Goal: Transaction & Acquisition: Purchase product/service

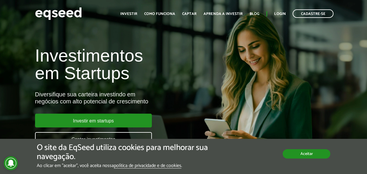
click at [315, 157] on button "Aceitar" at bounding box center [307, 153] width 48 height 9
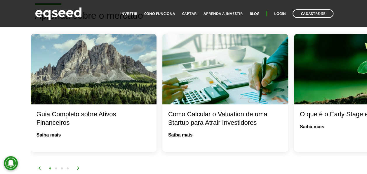
scroll to position [1167, 0]
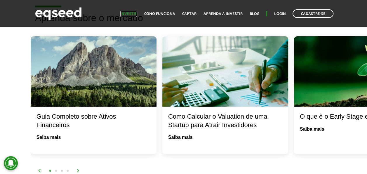
click at [133, 15] on link "Investir" at bounding box center [128, 14] width 17 height 4
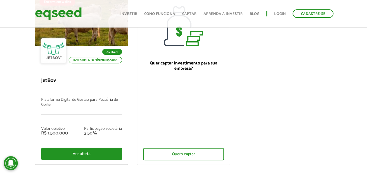
scroll to position [82, 0]
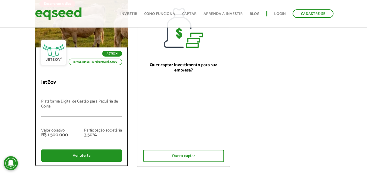
click at [104, 54] on div "Agtech Investimento mínimo: R$ 5.000" at bounding box center [81, 53] width 81 height 26
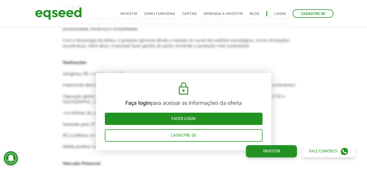
scroll to position [1099, 0]
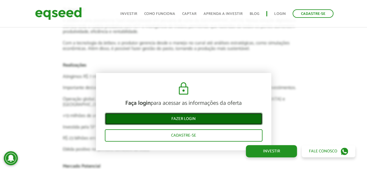
click at [203, 117] on link "Fazer login" at bounding box center [184, 119] width 158 height 12
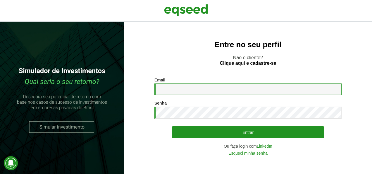
click at [240, 86] on input "Email *" at bounding box center [247, 88] width 187 height 11
type input "**********"
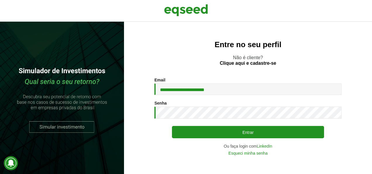
click at [197, 106] on div "Senha * Digite a senha que será usada em conjunto com seu e-mail." at bounding box center [247, 109] width 187 height 18
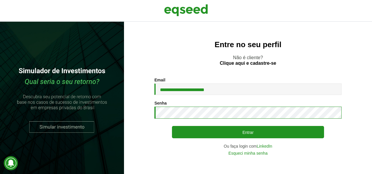
click at [172, 126] on button "Entrar" at bounding box center [248, 132] width 152 height 12
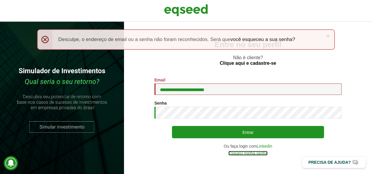
click at [254, 153] on link "Esqueci minha senha" at bounding box center [247, 153] width 39 height 4
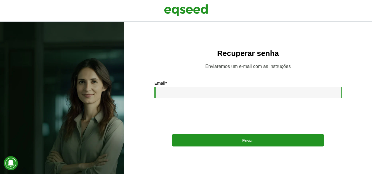
click at [197, 89] on input "Email *" at bounding box center [247, 91] width 187 height 11
type input "**********"
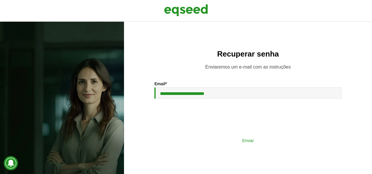
click at [233, 141] on button "Enviar" at bounding box center [248, 139] width 152 height 11
